Goal: Task Accomplishment & Management: Manage account settings

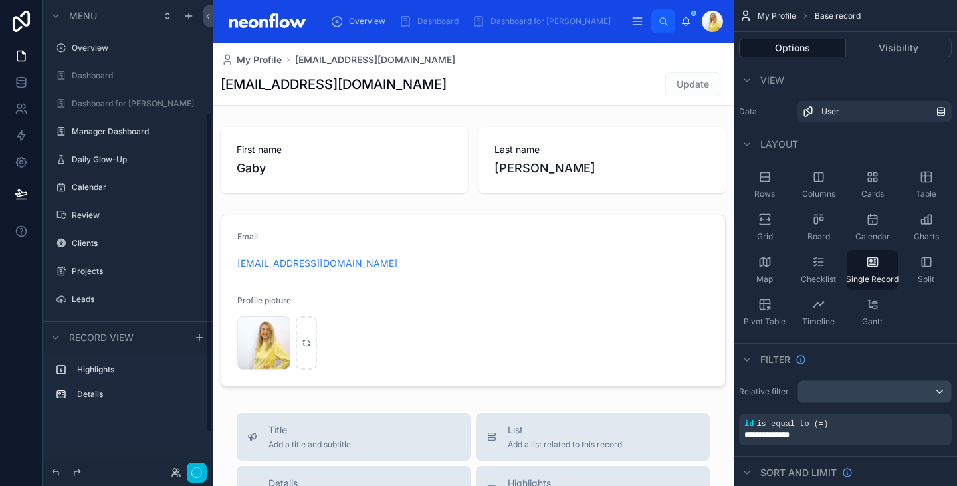
scroll to position [165, 0]
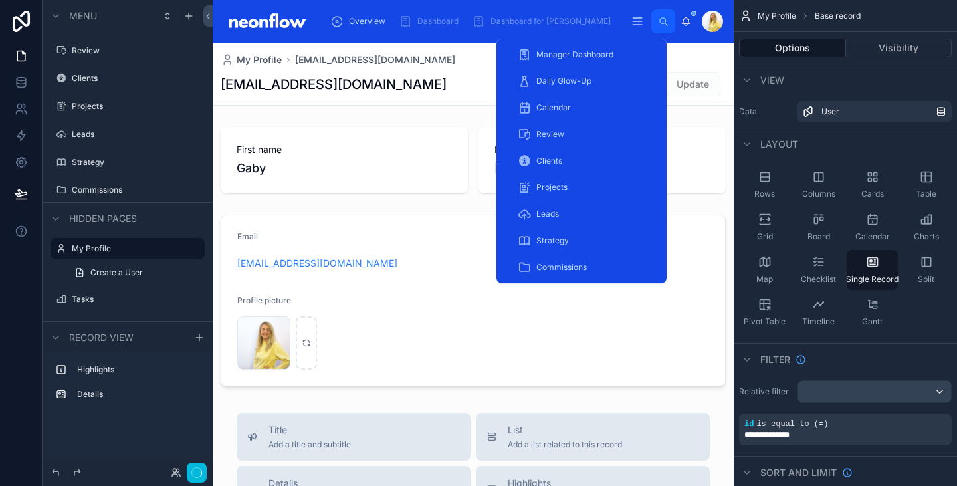
click at [563, 270] on span "Commissions" at bounding box center [561, 267] width 50 height 11
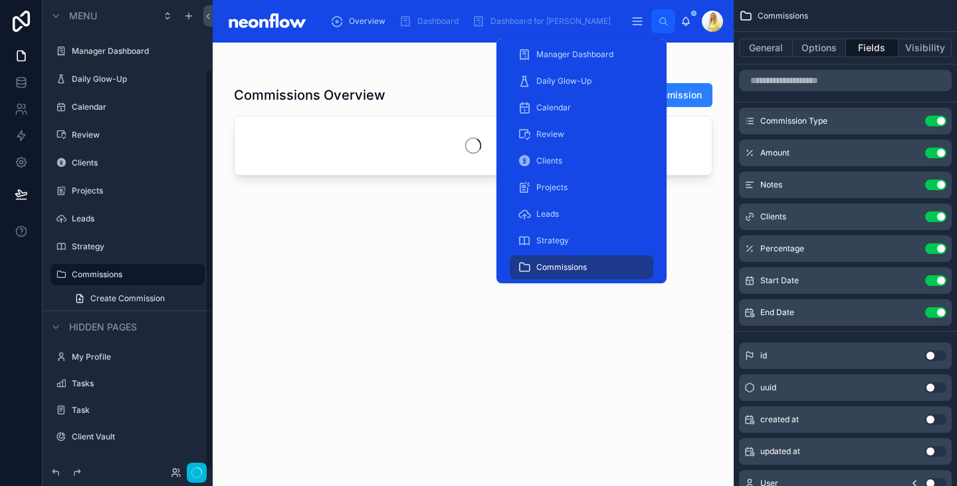
scroll to position [80, 0]
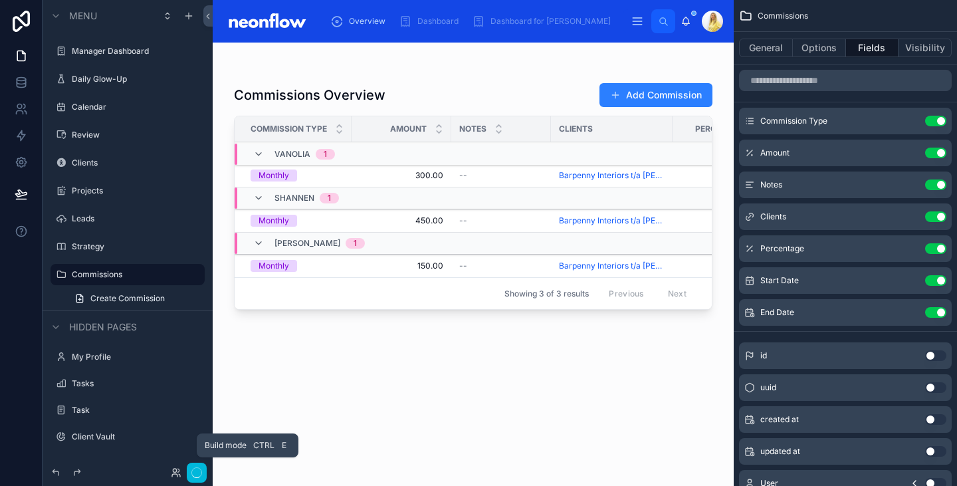
click at [197, 472] on icon "button" at bounding box center [196, 472] width 11 height 11
click at [528, 111] on div at bounding box center [473, 256] width 521 height 427
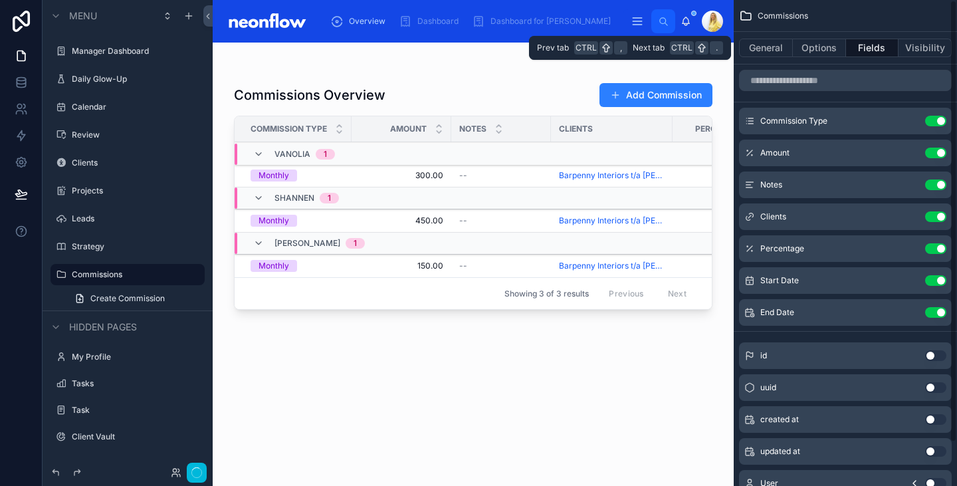
click at [938, 48] on button "Visibility" at bounding box center [924, 48] width 53 height 19
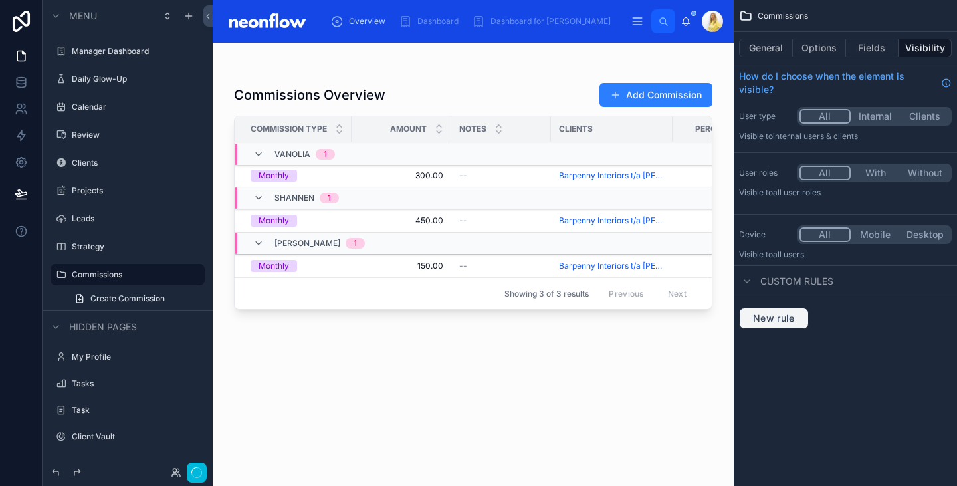
click at [782, 319] on span "New rule" at bounding box center [774, 318] width 52 height 12
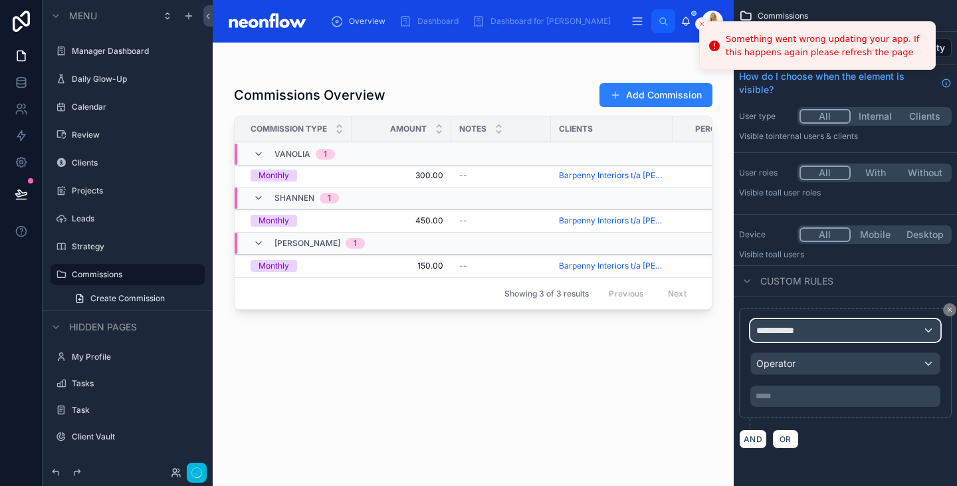
click at [818, 321] on div "**********" at bounding box center [845, 330] width 189 height 21
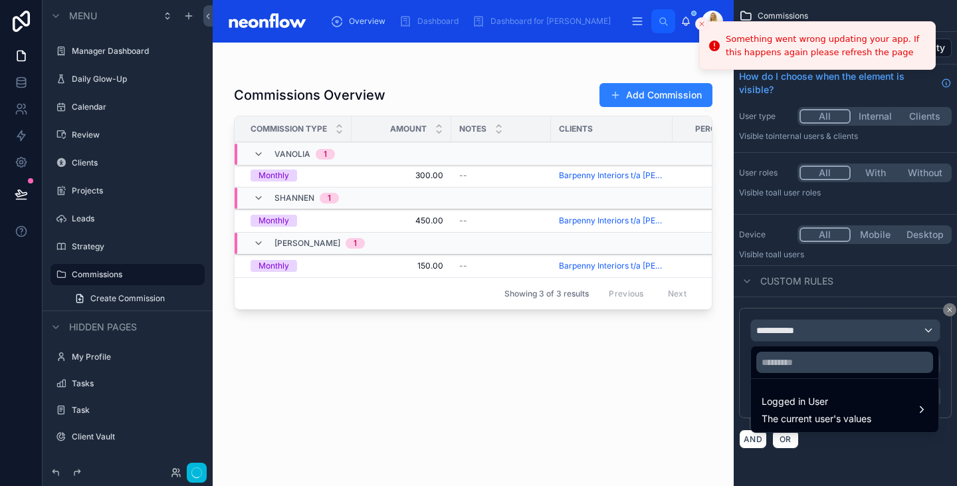
click at [857, 406] on span "Logged in User" at bounding box center [816, 401] width 110 height 16
